Goal: Transaction & Acquisition: Download file/media

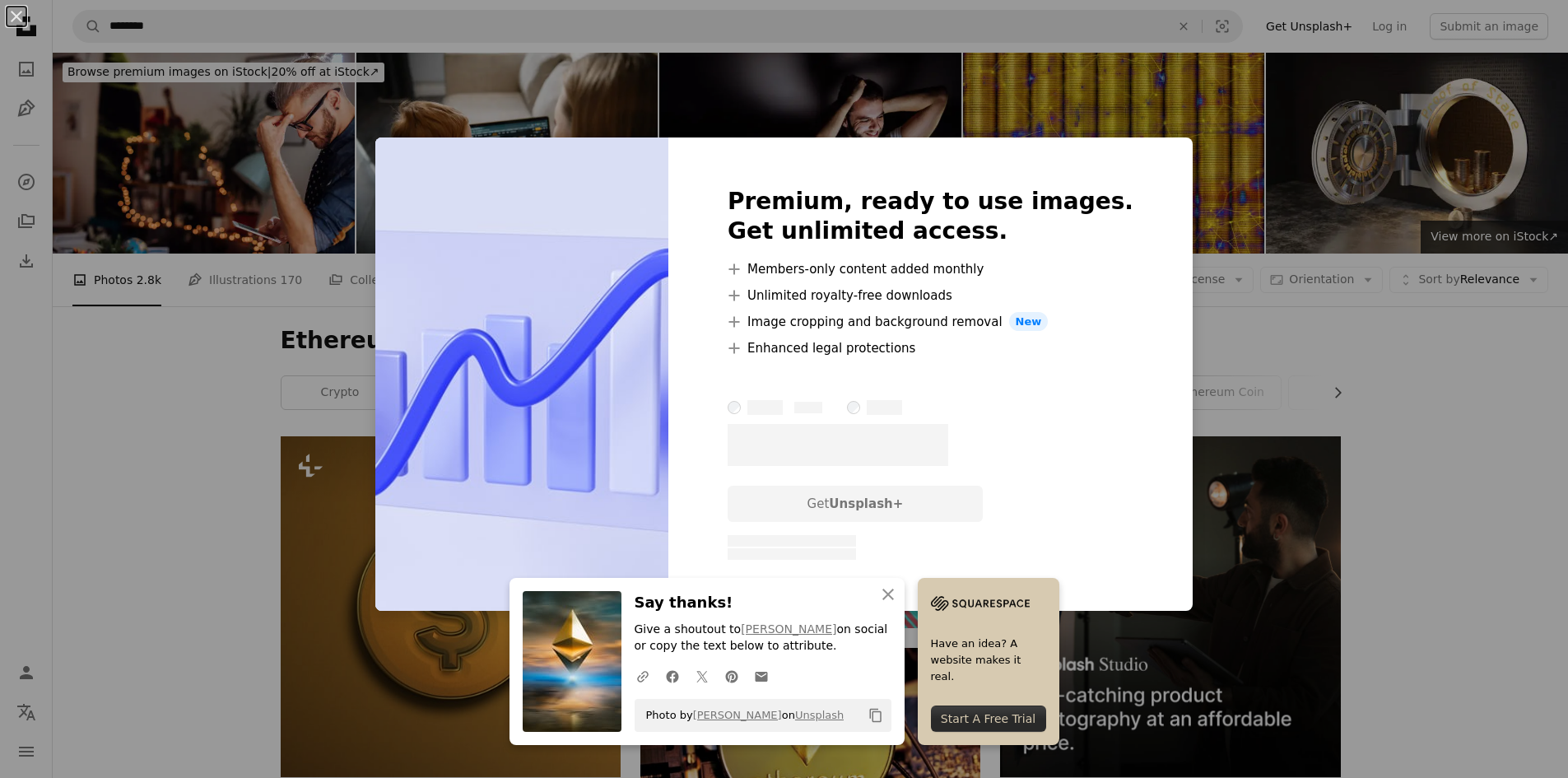
scroll to position [1392, 0]
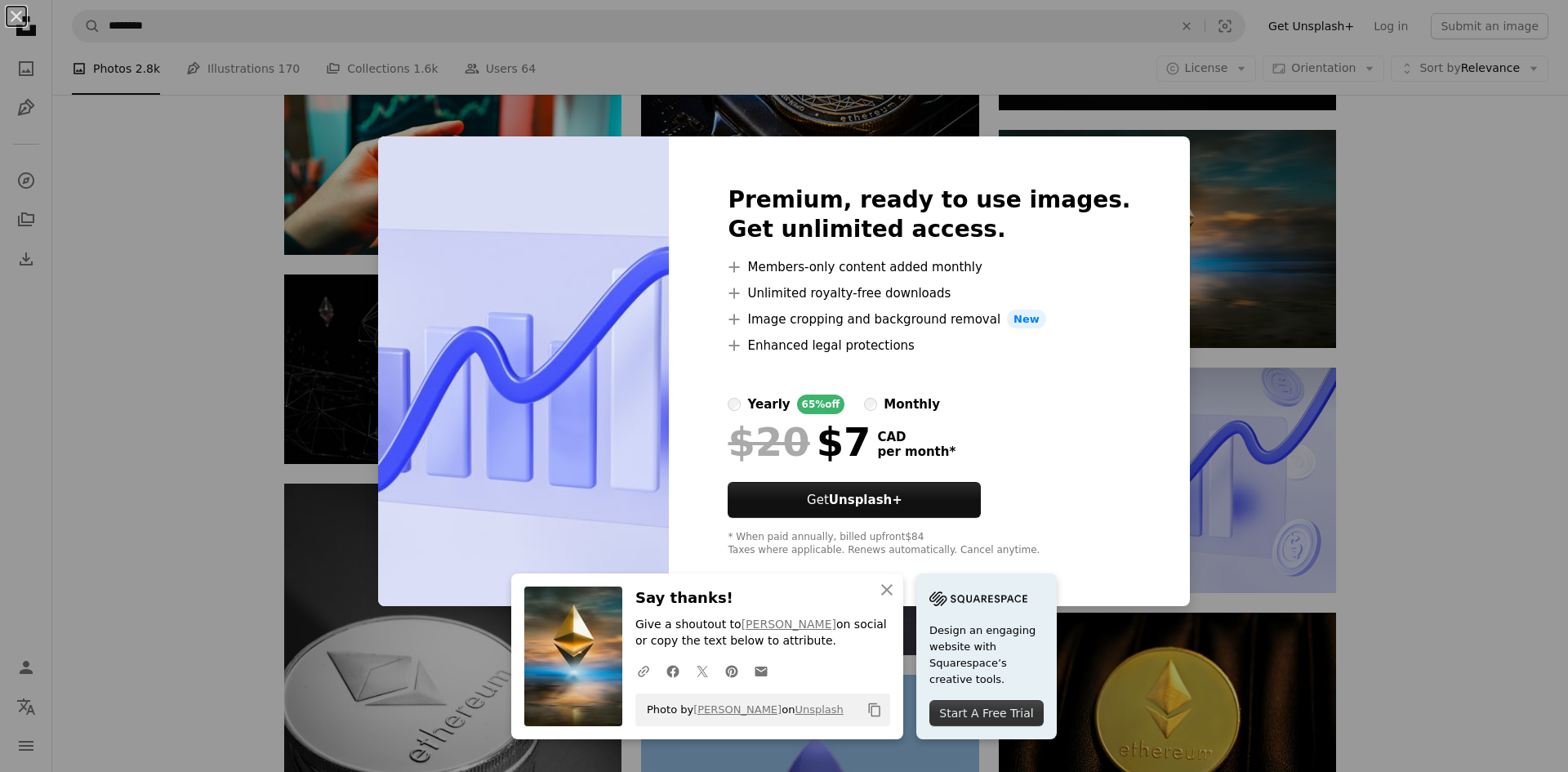
click at [1444, 394] on div "An X shape An X shape Close Say thanks! Give a shoutout to [PERSON_NAME] on soc…" at bounding box center [784, 386] width 1568 height 772
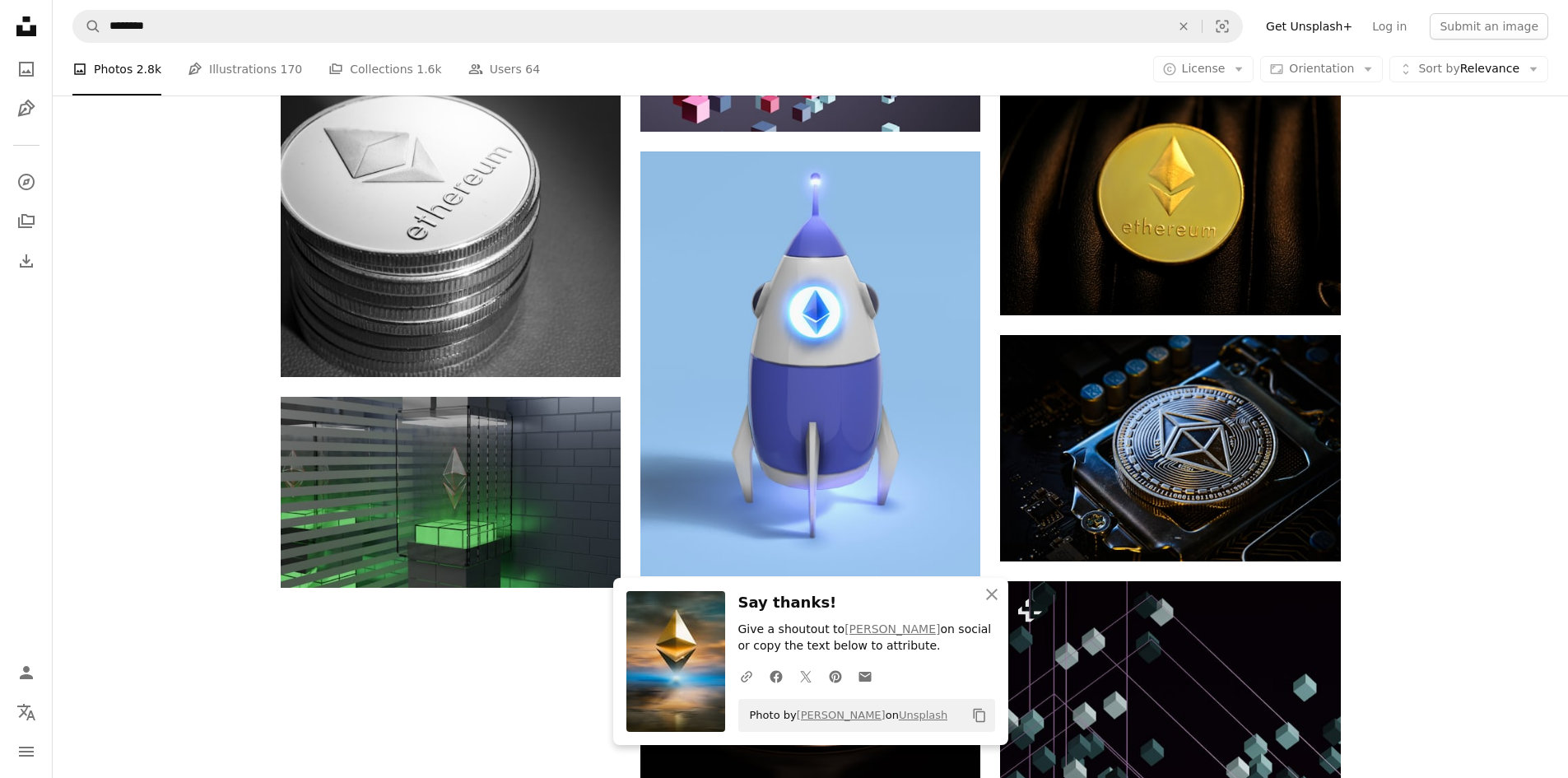
scroll to position [1952, 0]
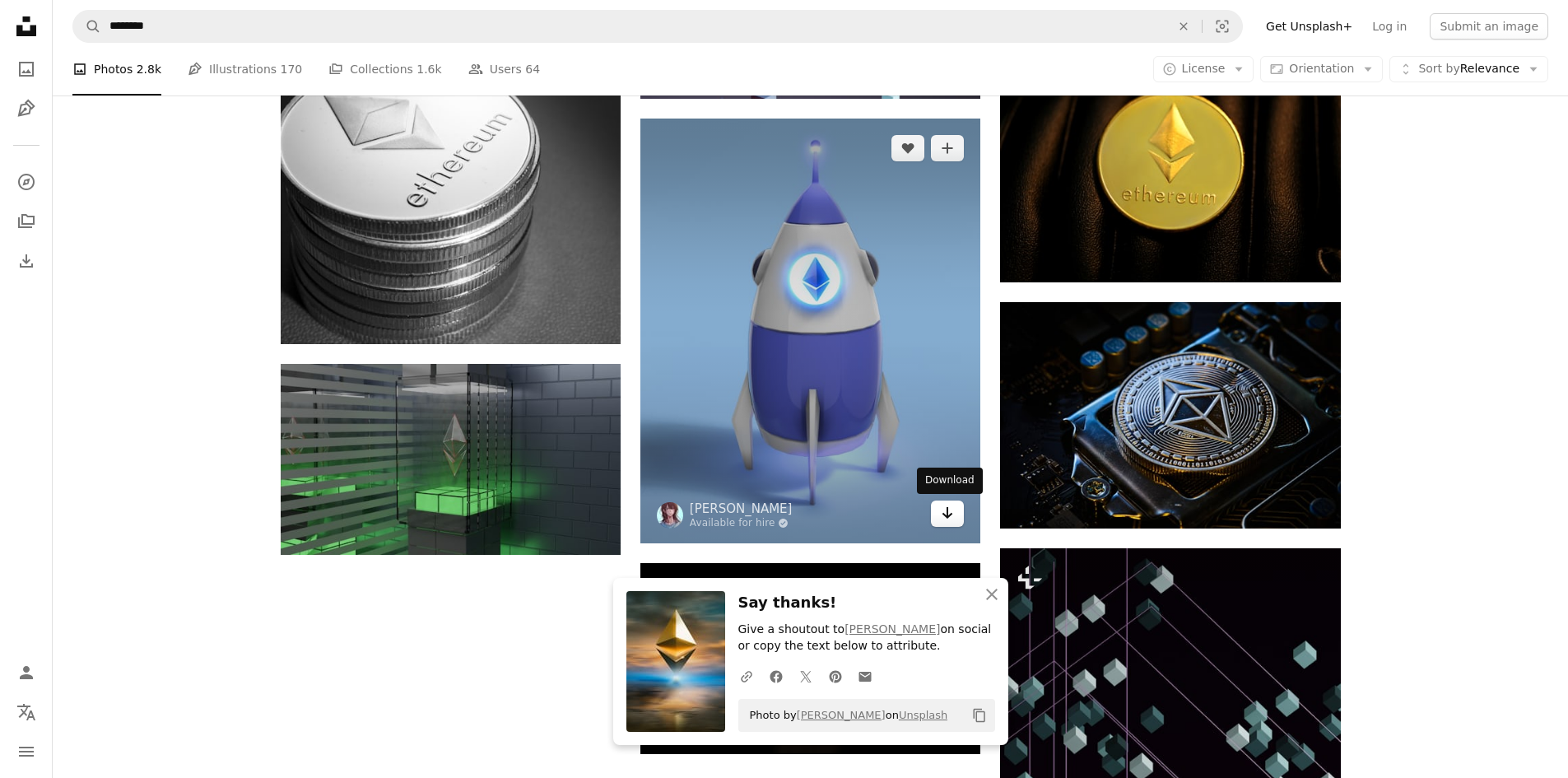
click at [951, 514] on icon "Download" at bounding box center [948, 512] width 11 height 12
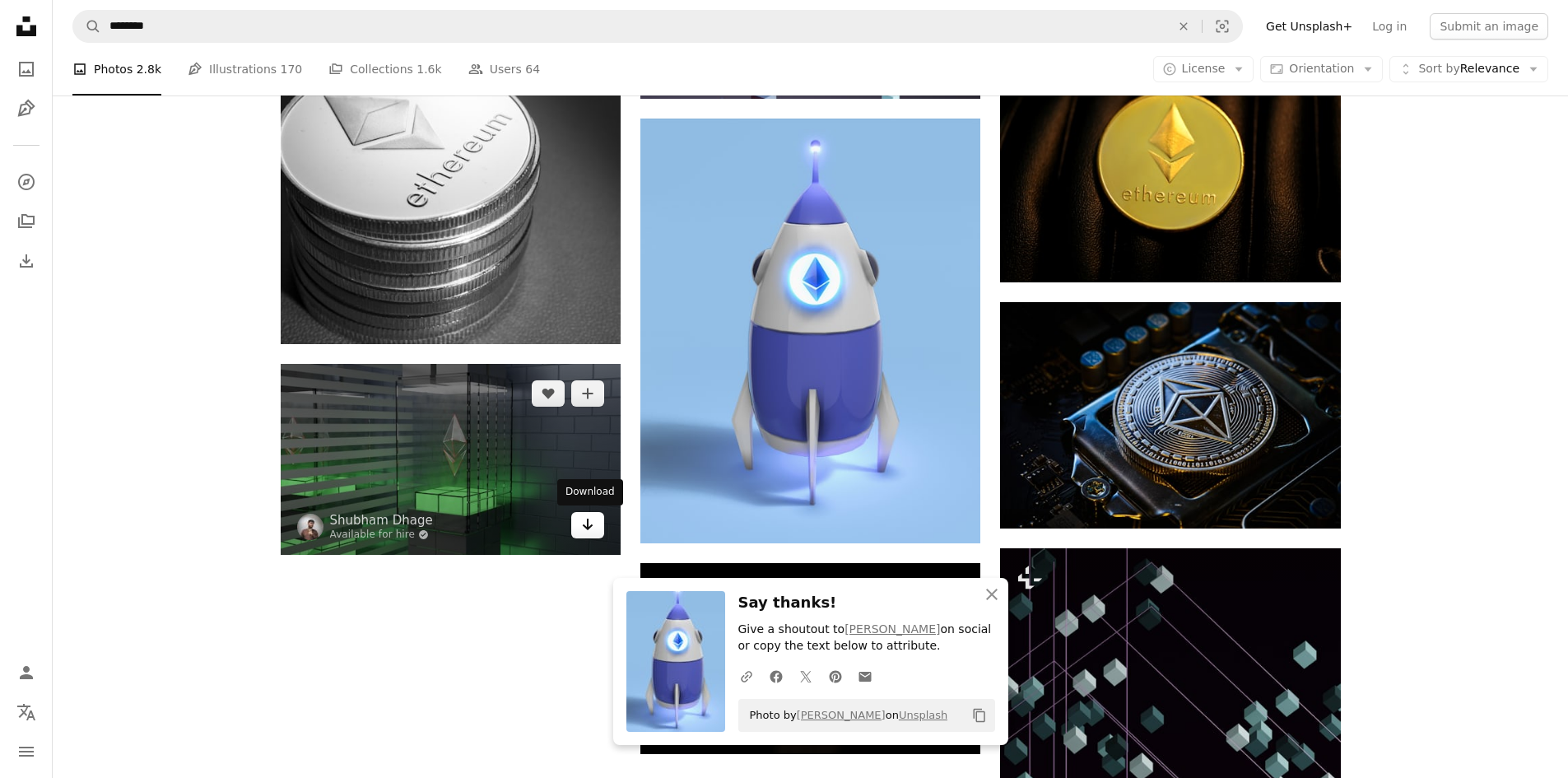
click at [584, 524] on icon "Arrow pointing down" at bounding box center [587, 525] width 14 height 20
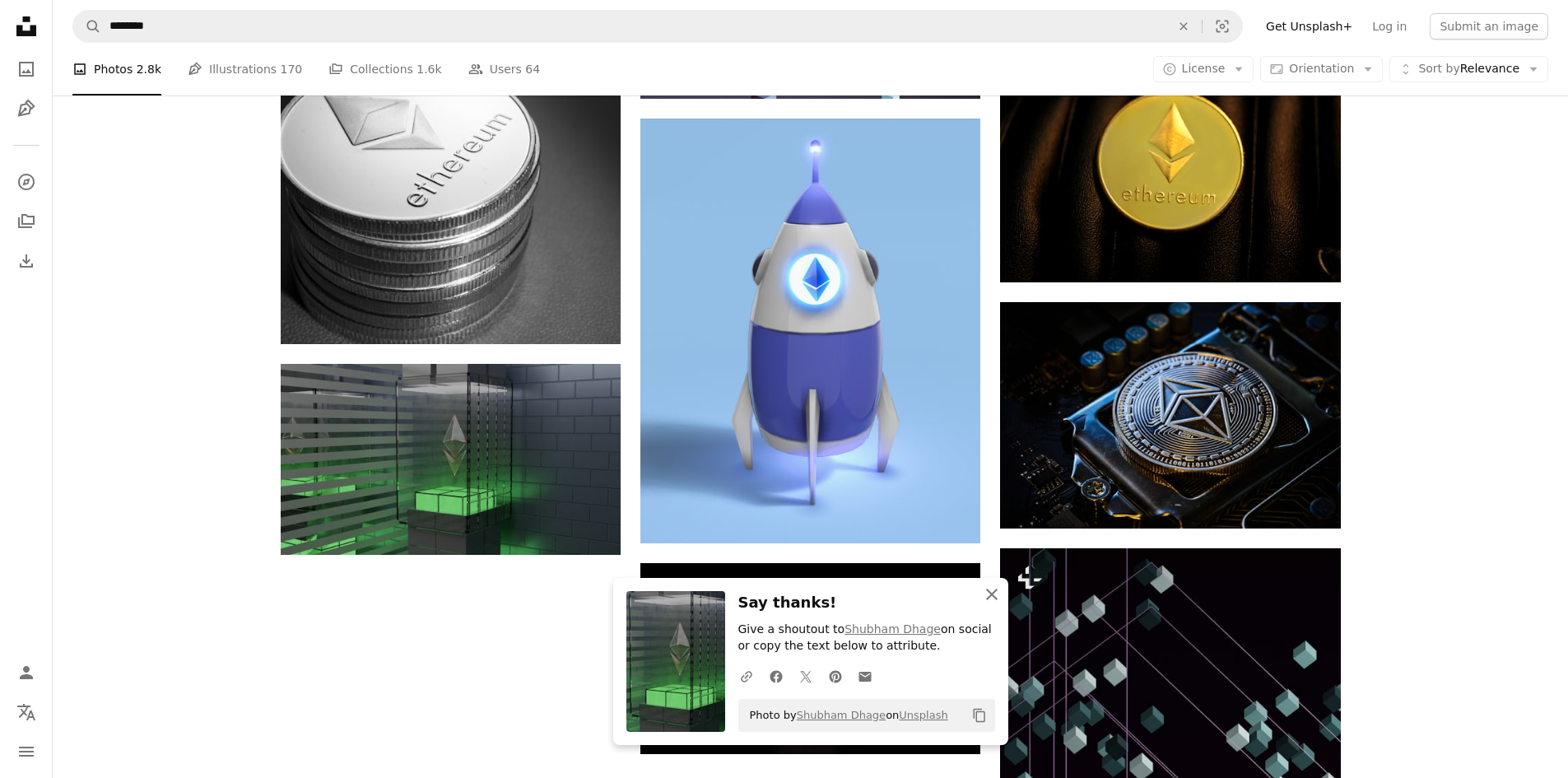
click at [995, 591] on icon "button" at bounding box center [992, 593] width 12 height 12
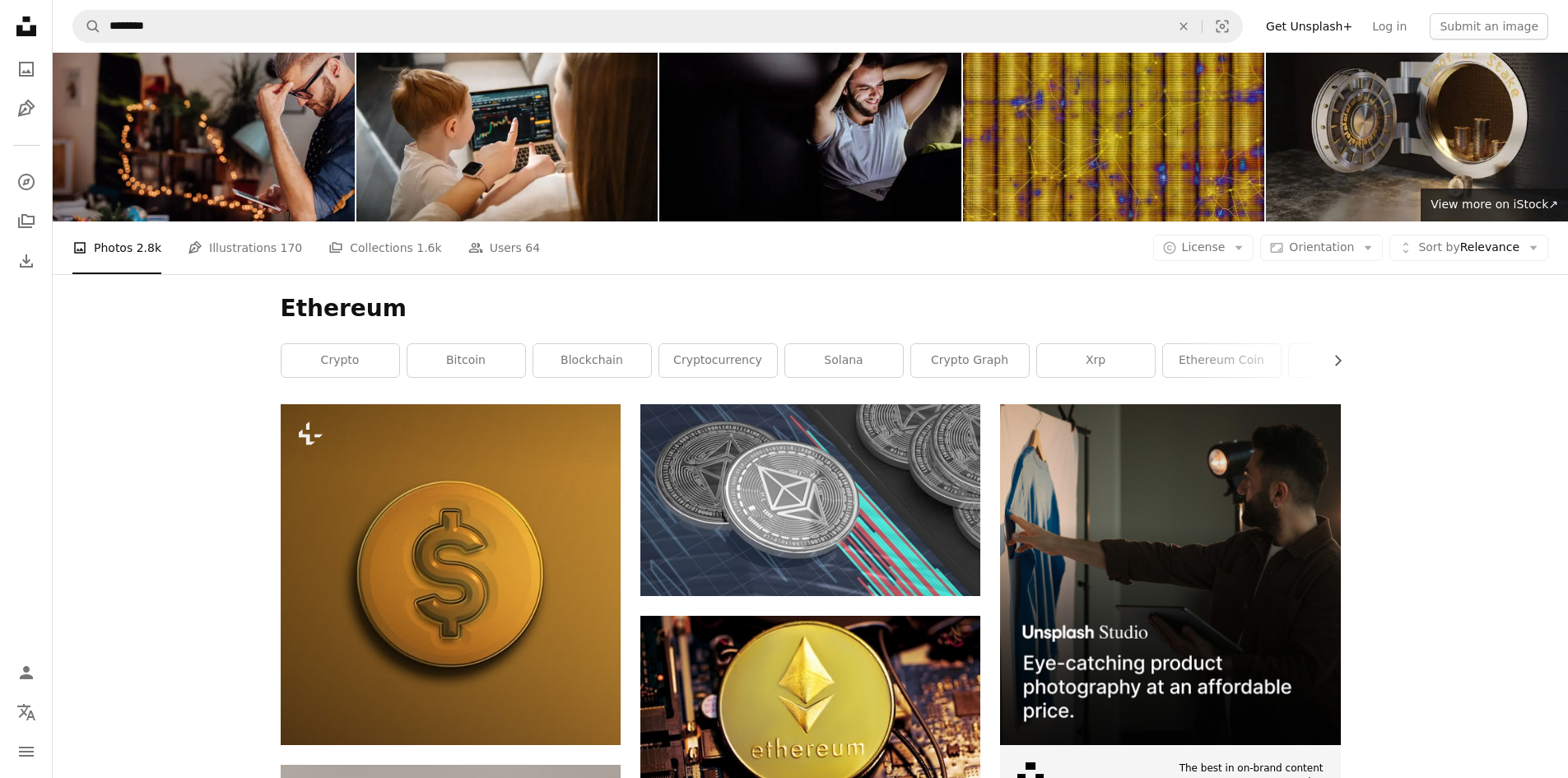
scroll to position [0, 0]
